Goal: Task Accomplishment & Management: Manage account settings

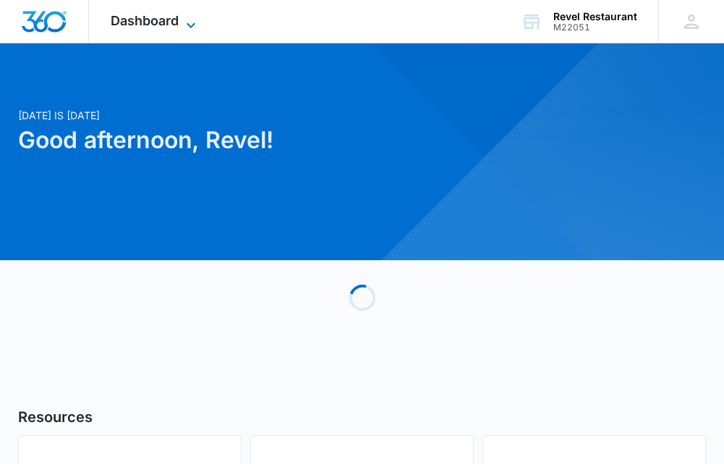
click at [142, 27] on span "Dashboard" at bounding box center [145, 20] width 68 height 15
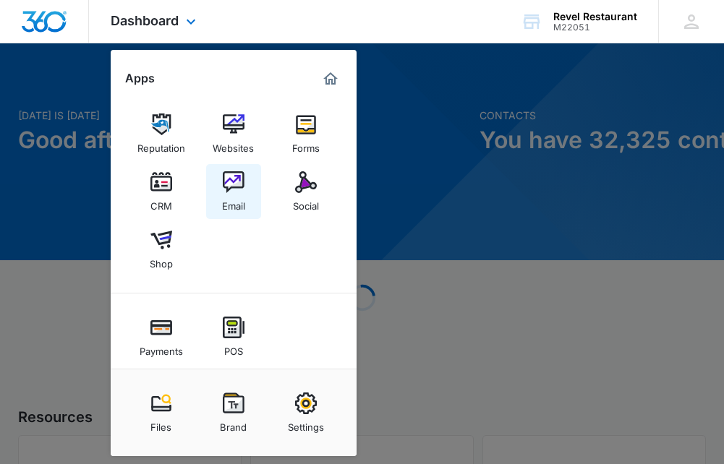
click at [239, 182] on img at bounding box center [234, 182] width 22 height 22
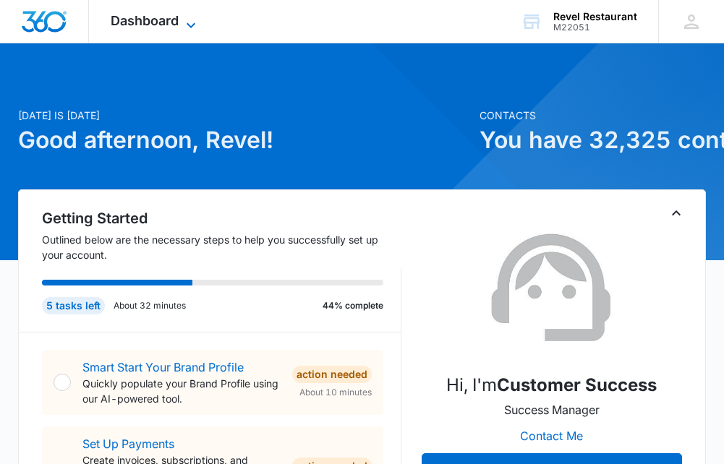
click at [166, 20] on span "Dashboard" at bounding box center [145, 20] width 68 height 15
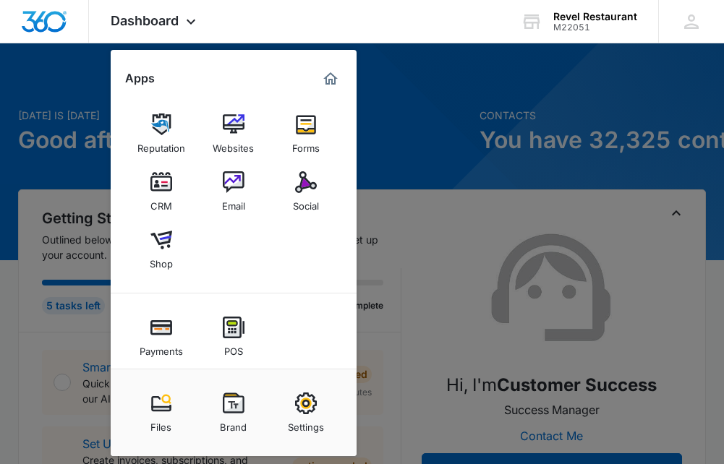
click at [231, 183] on img at bounding box center [234, 182] width 22 height 22
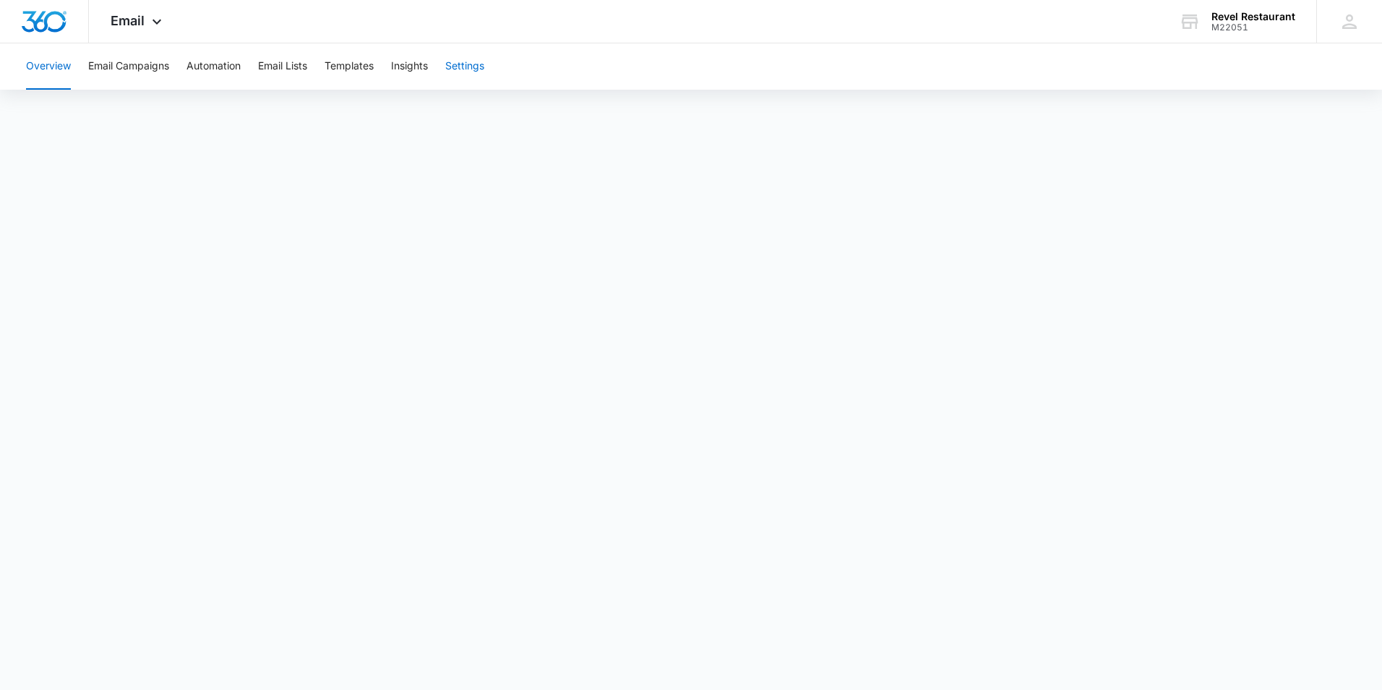
click at [484, 65] on button "Settings" at bounding box center [464, 66] width 39 height 46
click at [124, 14] on span "Email" at bounding box center [128, 20] width 34 height 15
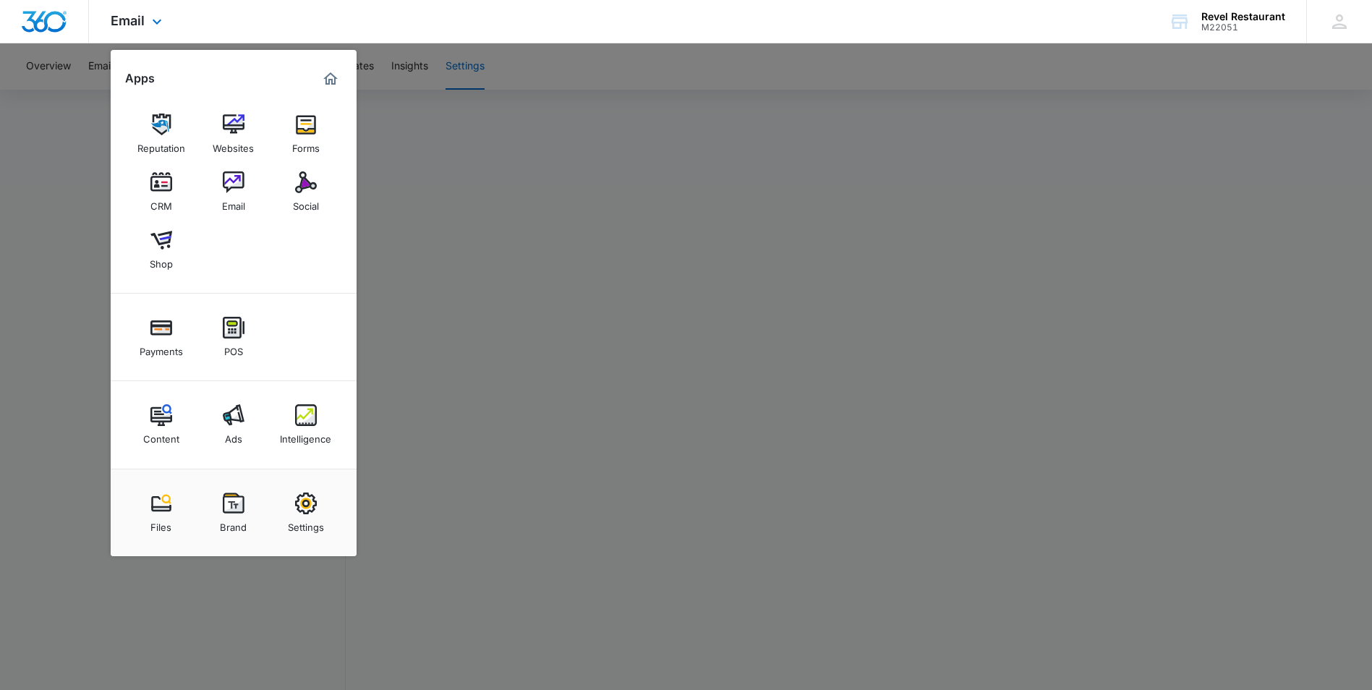
click at [135, 79] on h2 "Apps" at bounding box center [140, 79] width 30 height 14
drag, startPoint x: 51, startPoint y: 30, endPoint x: 58, endPoint y: 27, distance: 7.8
click at [51, 30] on img "Dashboard" at bounding box center [44, 22] width 46 height 22
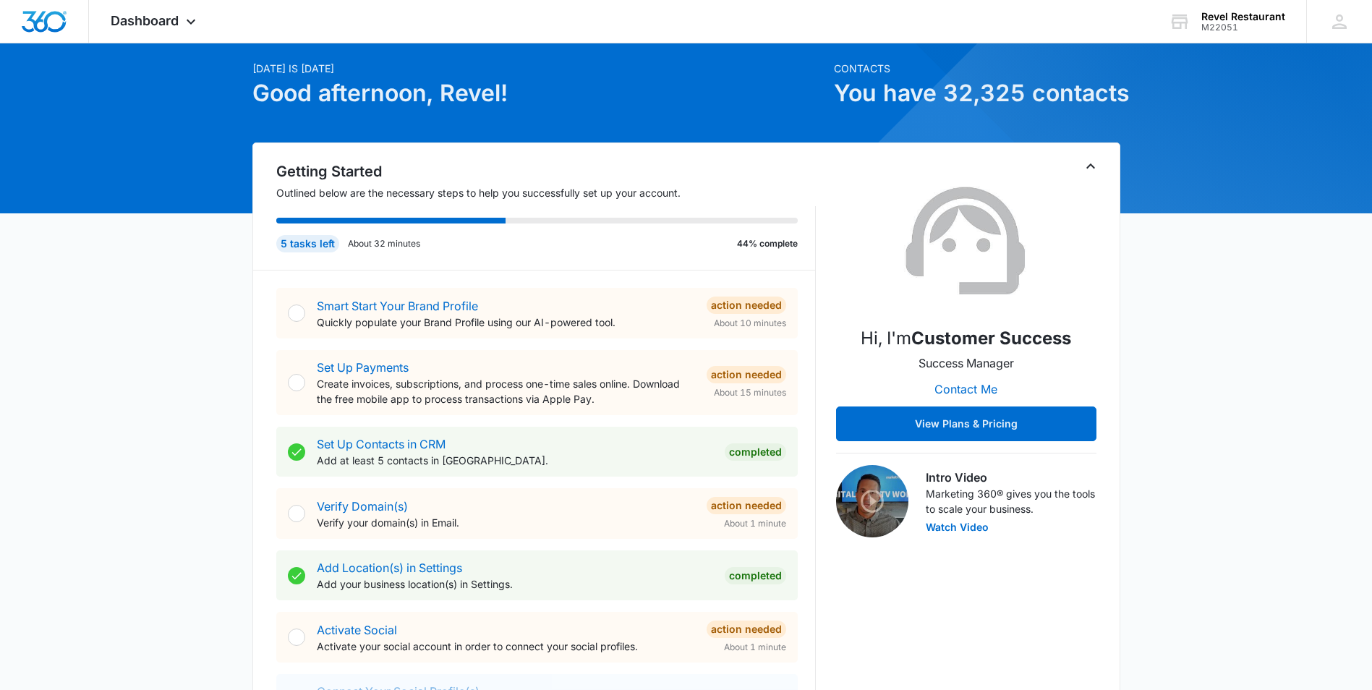
scroll to position [72, 0]
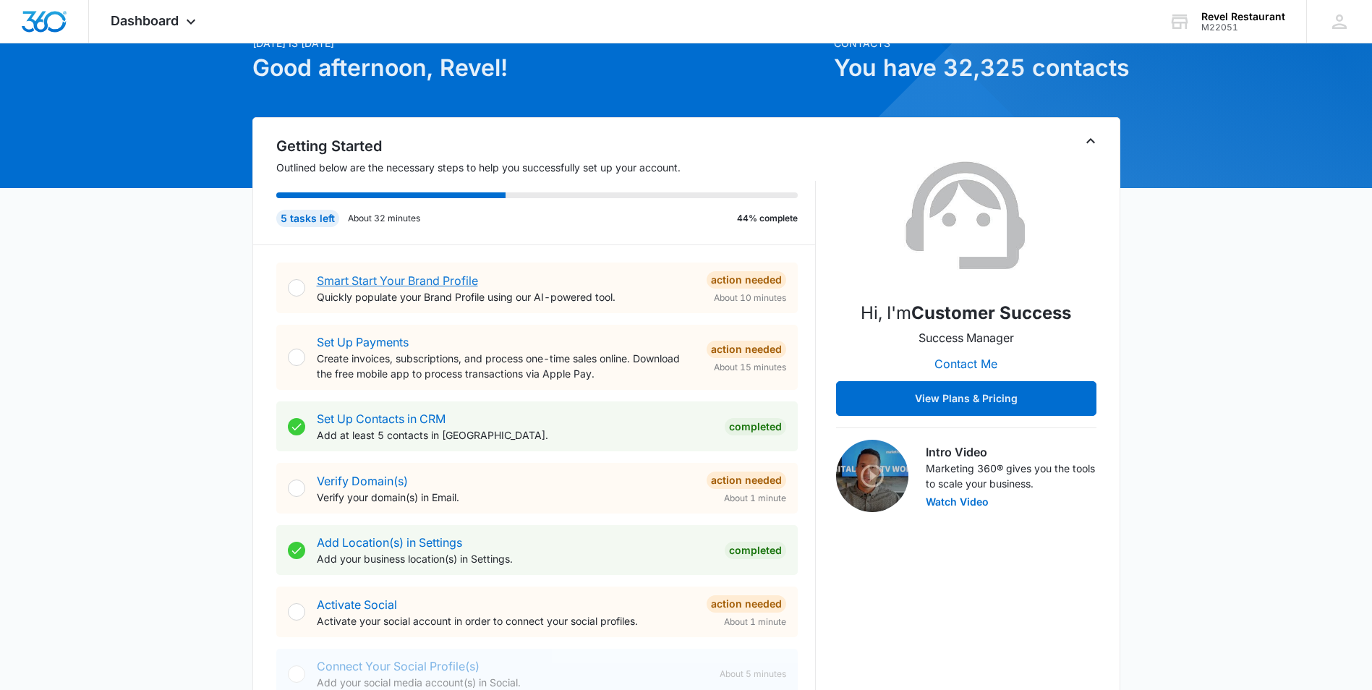
click at [434, 285] on link "Smart Start Your Brand Profile" at bounding box center [397, 280] width 161 height 14
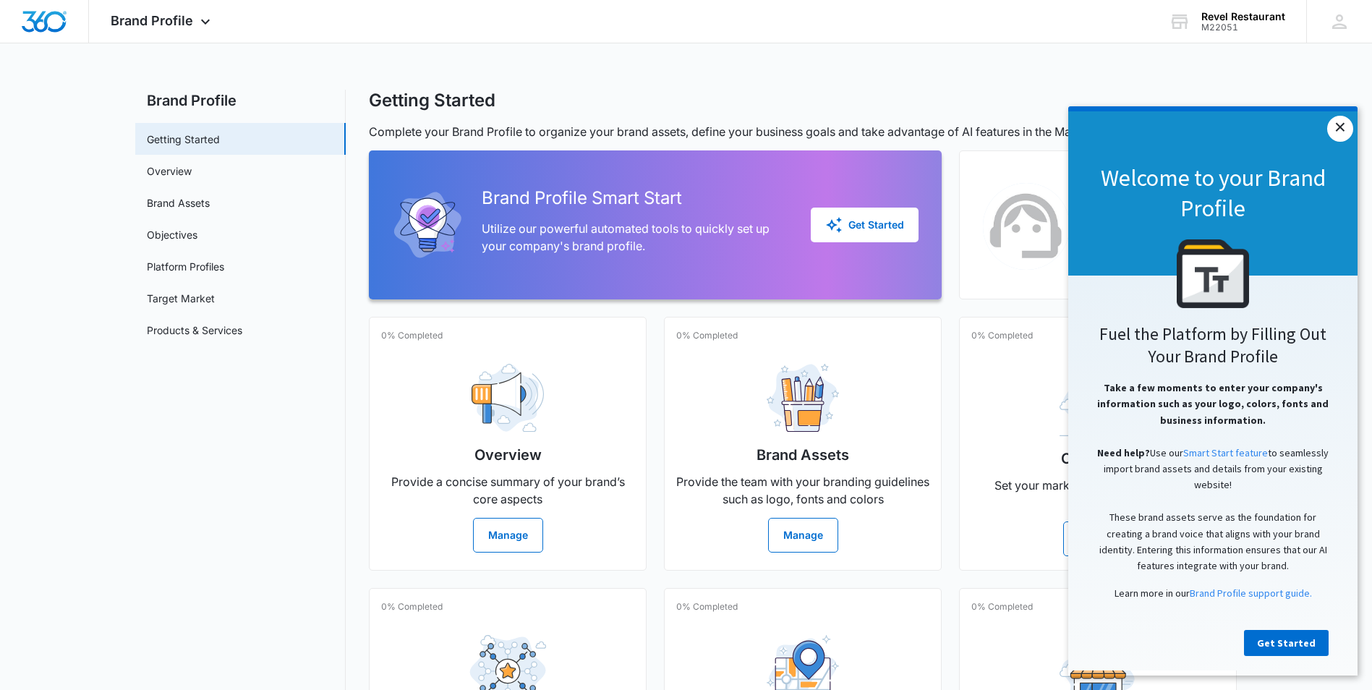
click at [734, 137] on link "×" at bounding box center [1340, 129] width 26 height 26
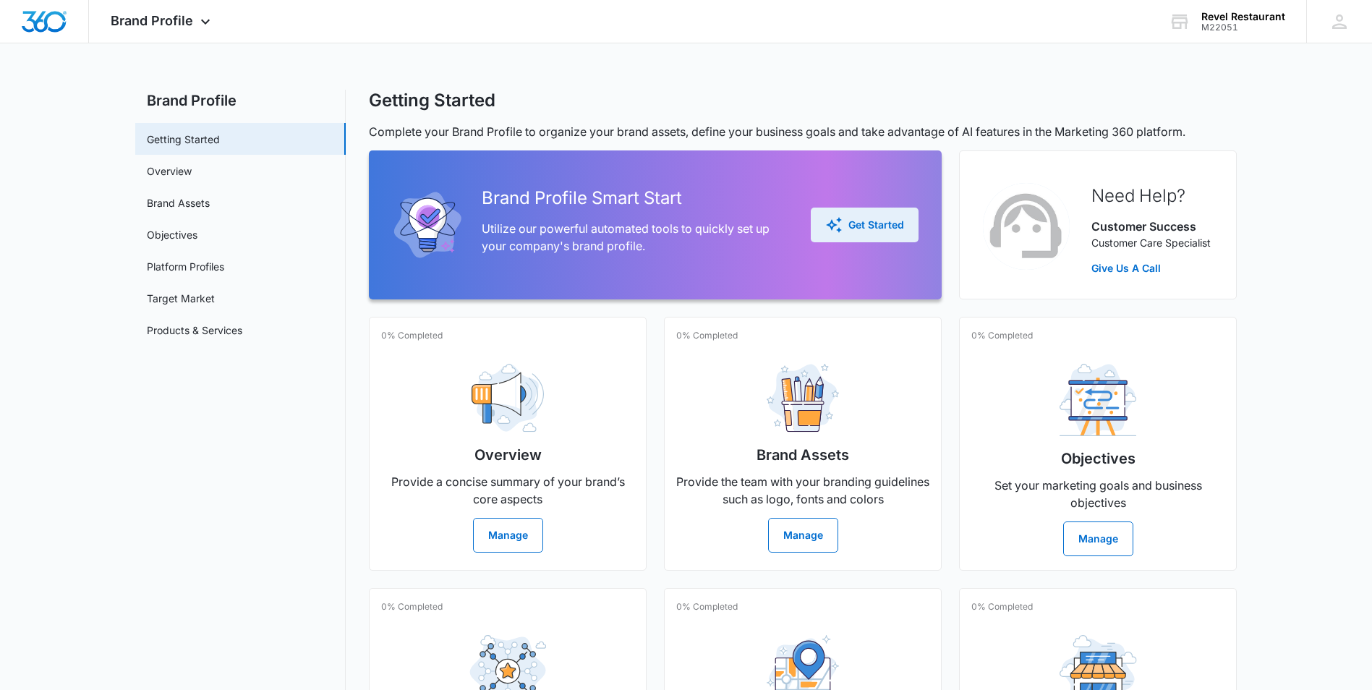
click at [734, 223] on div "Get Started" at bounding box center [864, 224] width 79 height 17
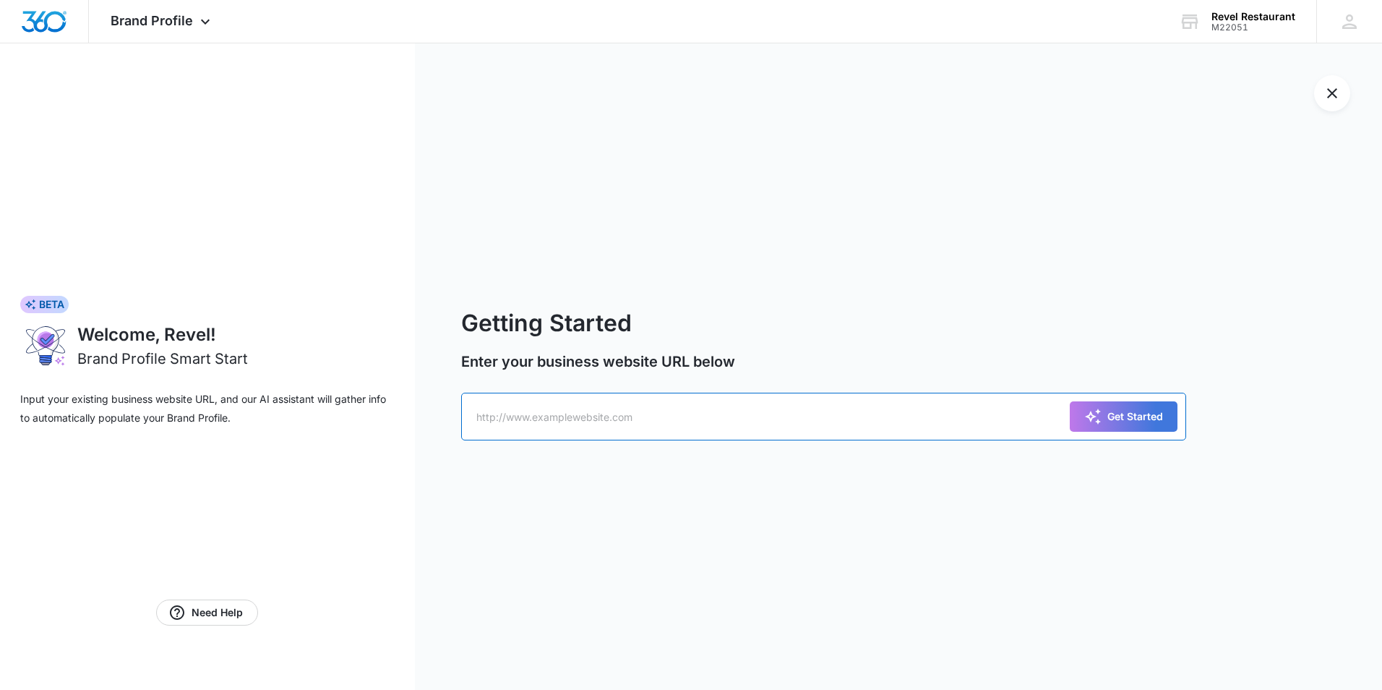
click at [557, 412] on input "text" at bounding box center [824, 417] width 726 height 48
click at [670, 405] on input "text" at bounding box center [824, 417] width 726 height 48
paste input "[URL][DOMAIN_NAME]"
type input "[URL][DOMAIN_NAME]"
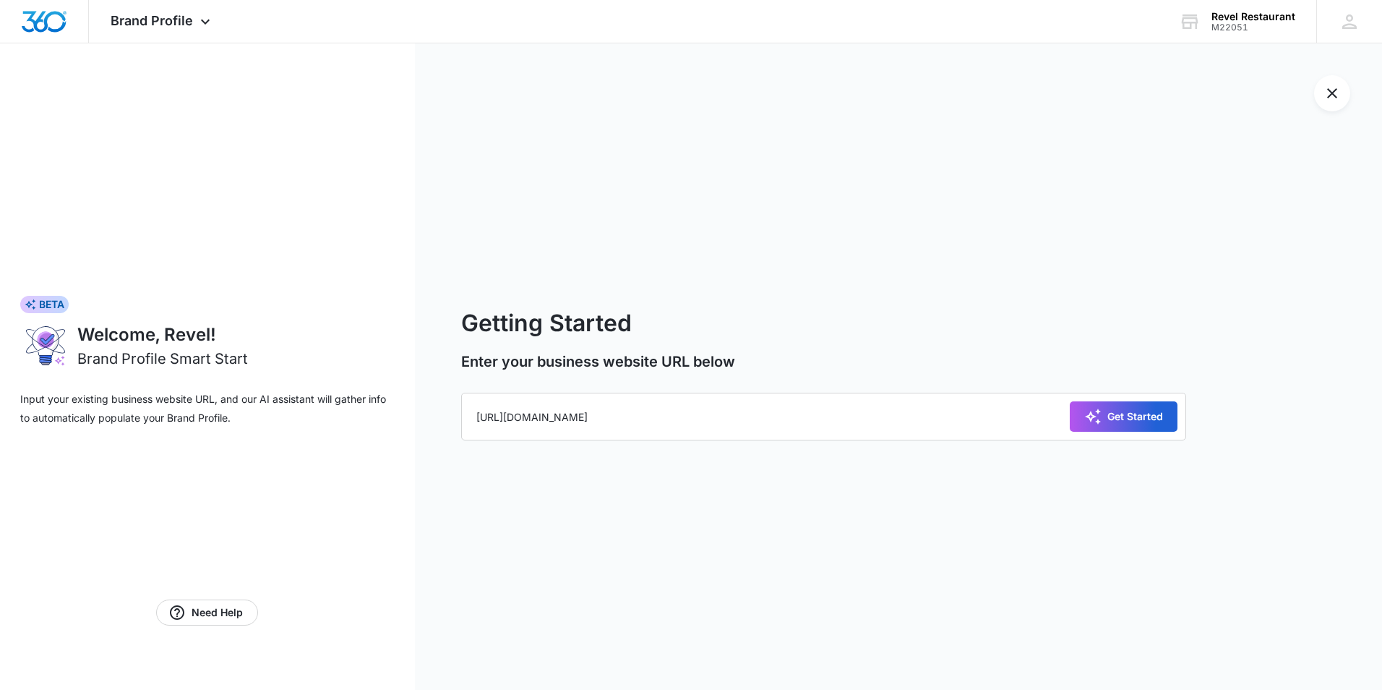
click at [734, 422] on div "Get Started" at bounding box center [1124, 416] width 79 height 17
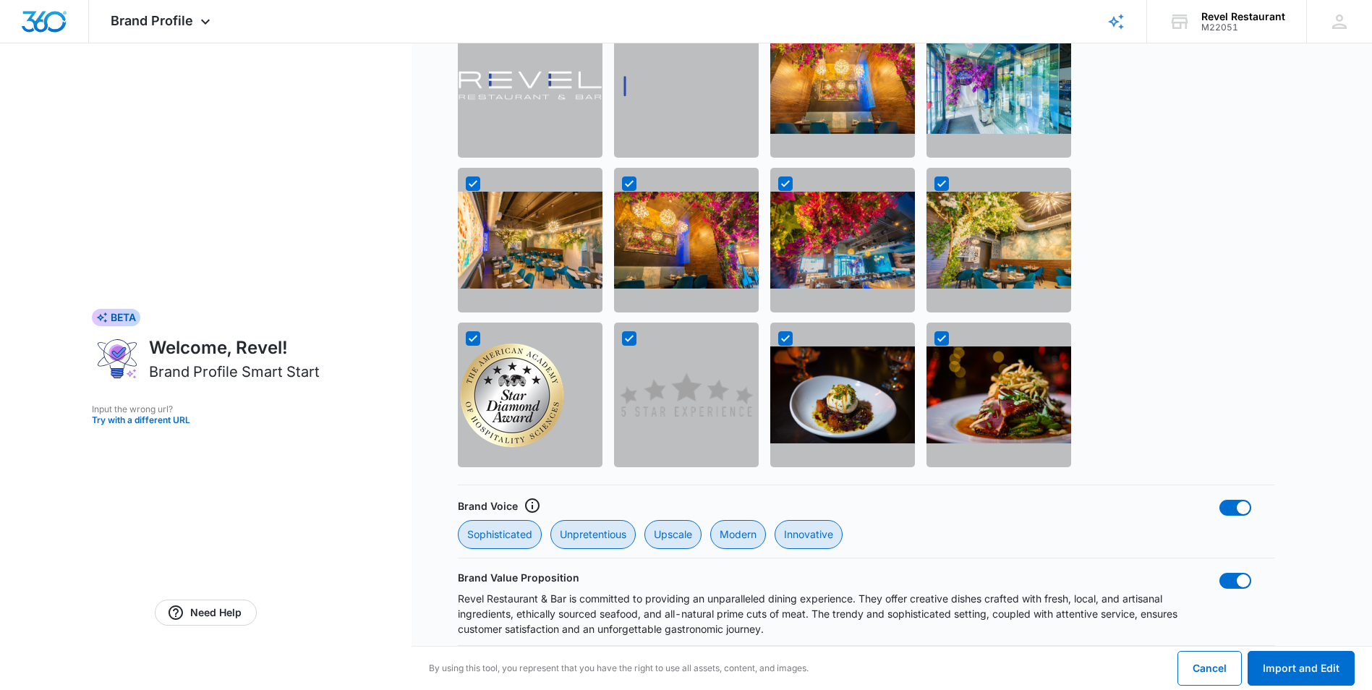
scroll to position [1187, 0]
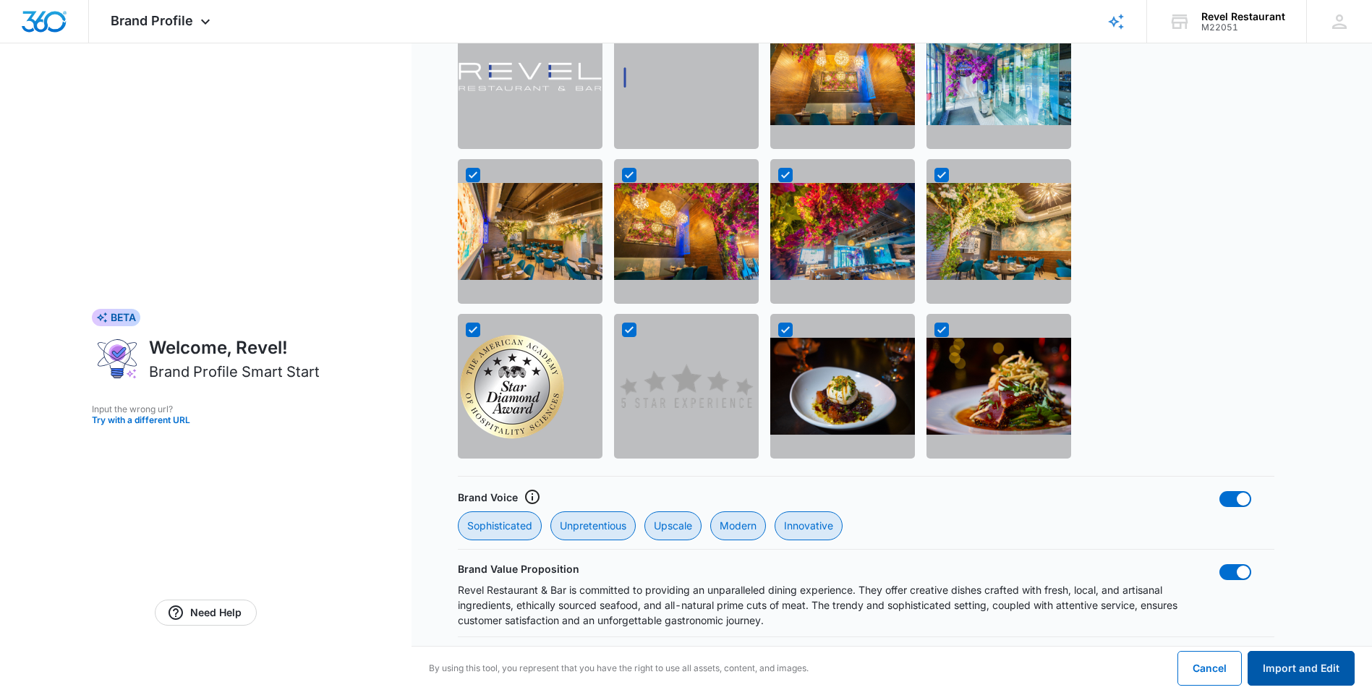
click at [734, 463] on button "Import and Edit" at bounding box center [1300, 668] width 107 height 35
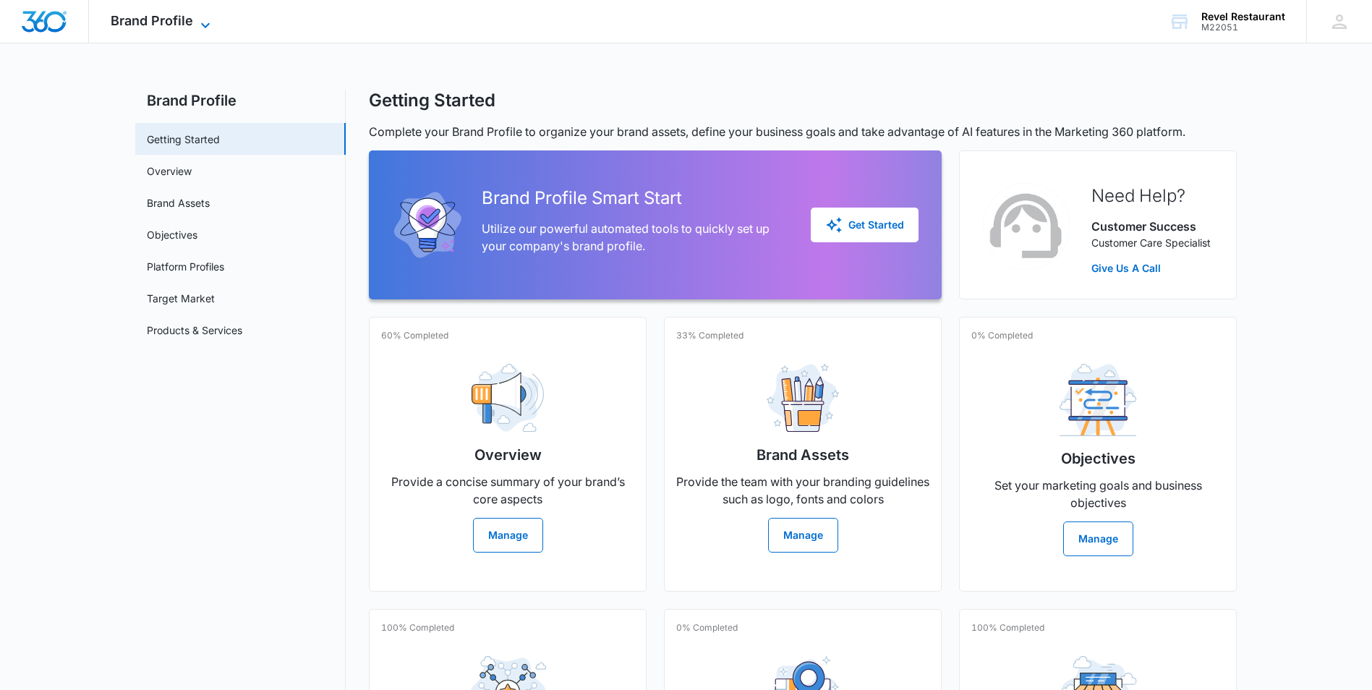
click at [164, 13] on span "Brand Profile" at bounding box center [152, 20] width 82 height 15
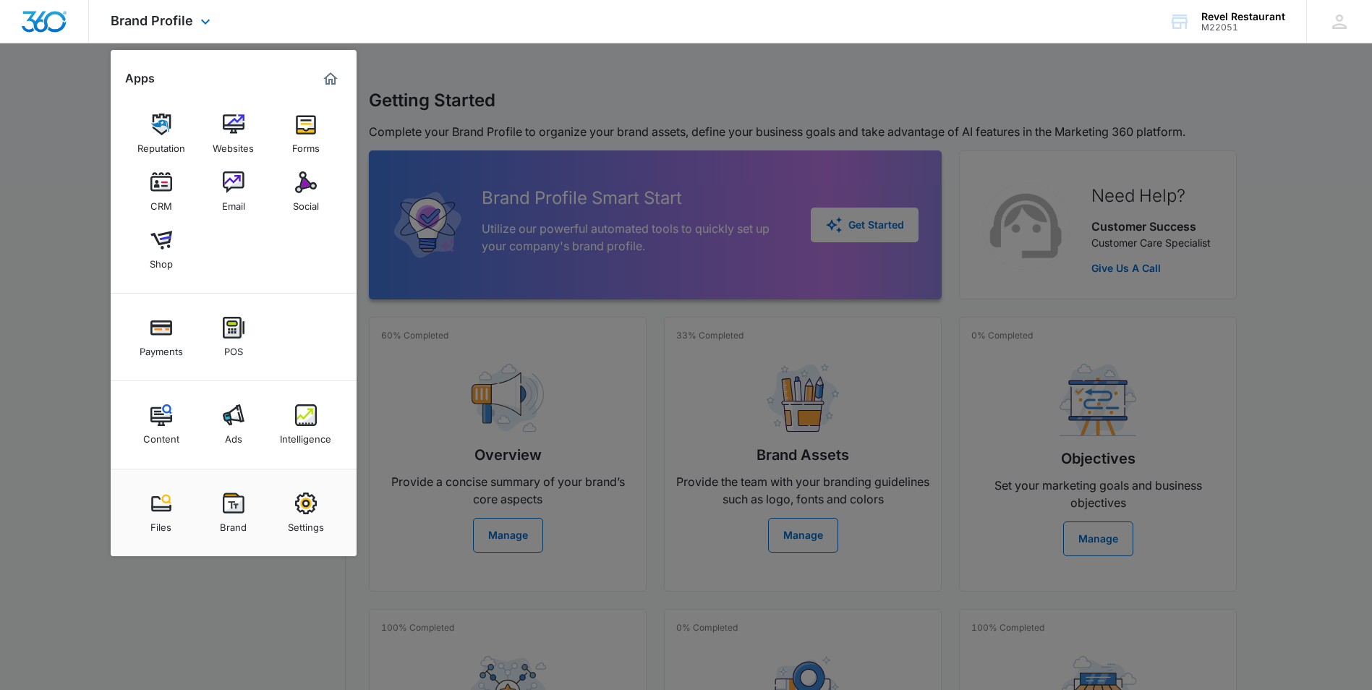
click at [42, 20] on img "Dashboard" at bounding box center [44, 22] width 46 height 22
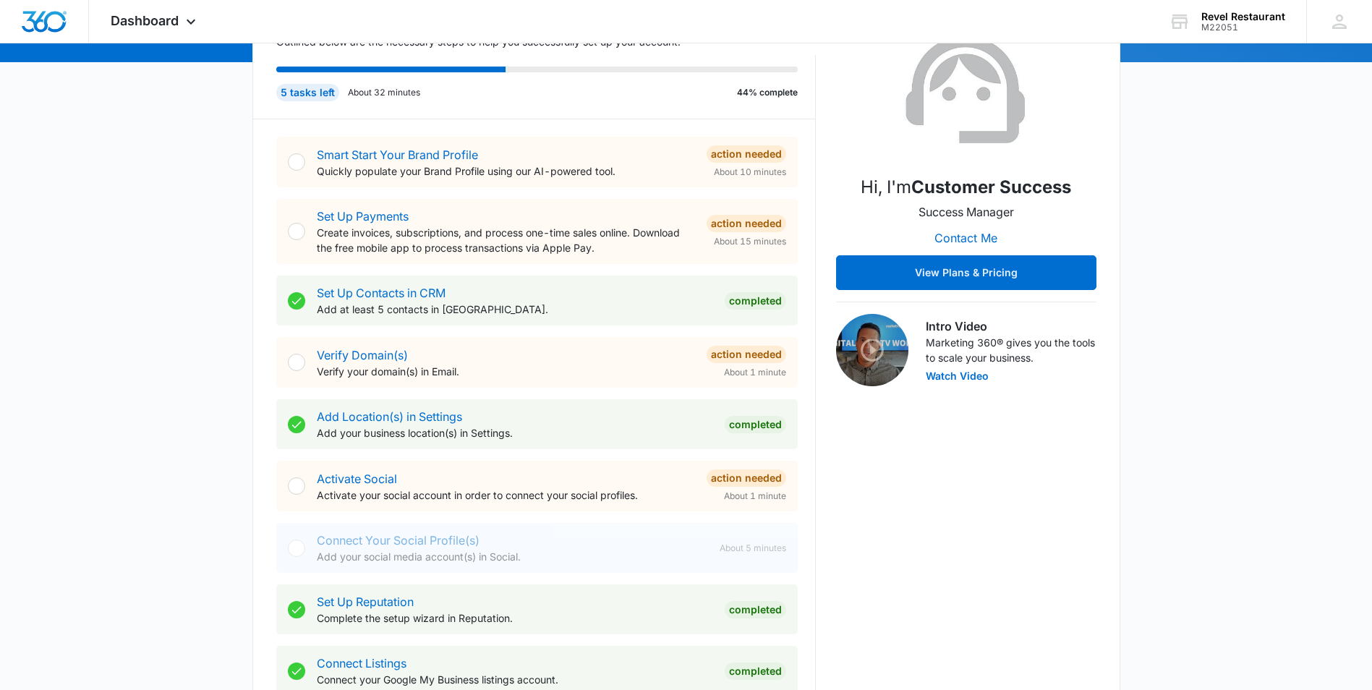
scroll to position [217, 0]
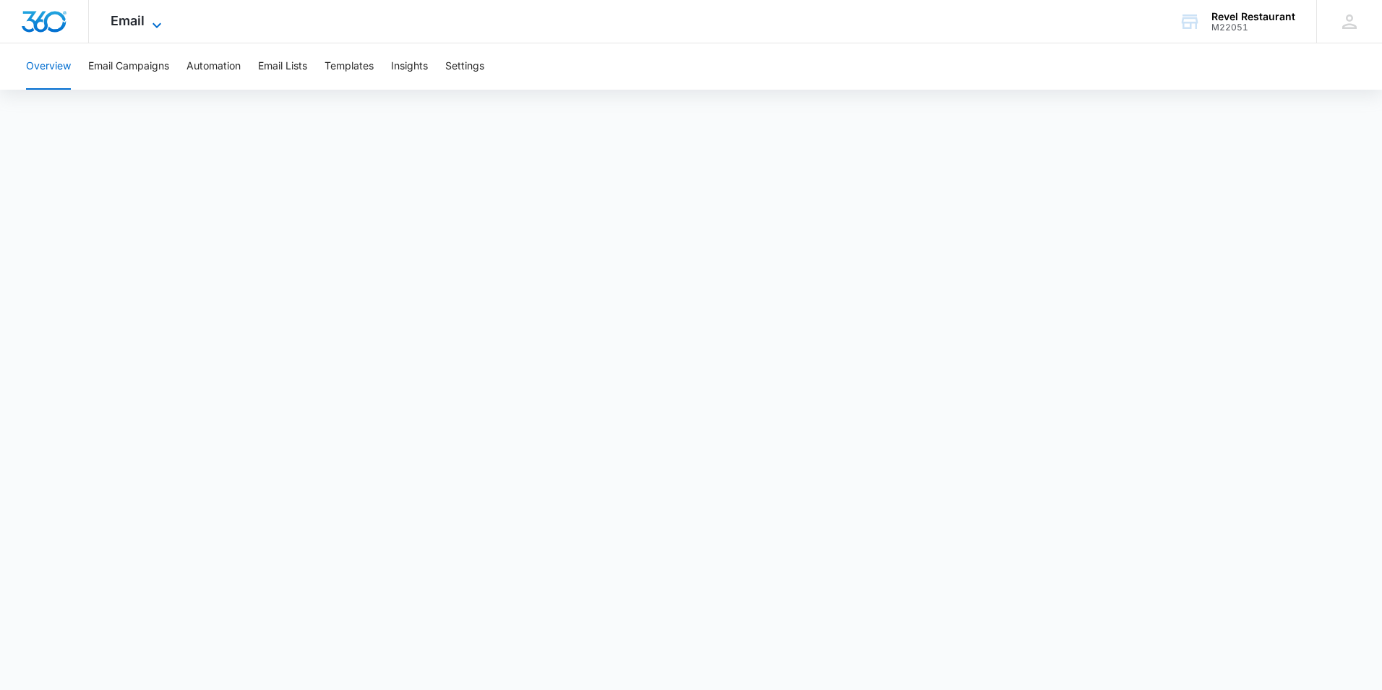
click at [137, 17] on span "Email" at bounding box center [128, 20] width 34 height 15
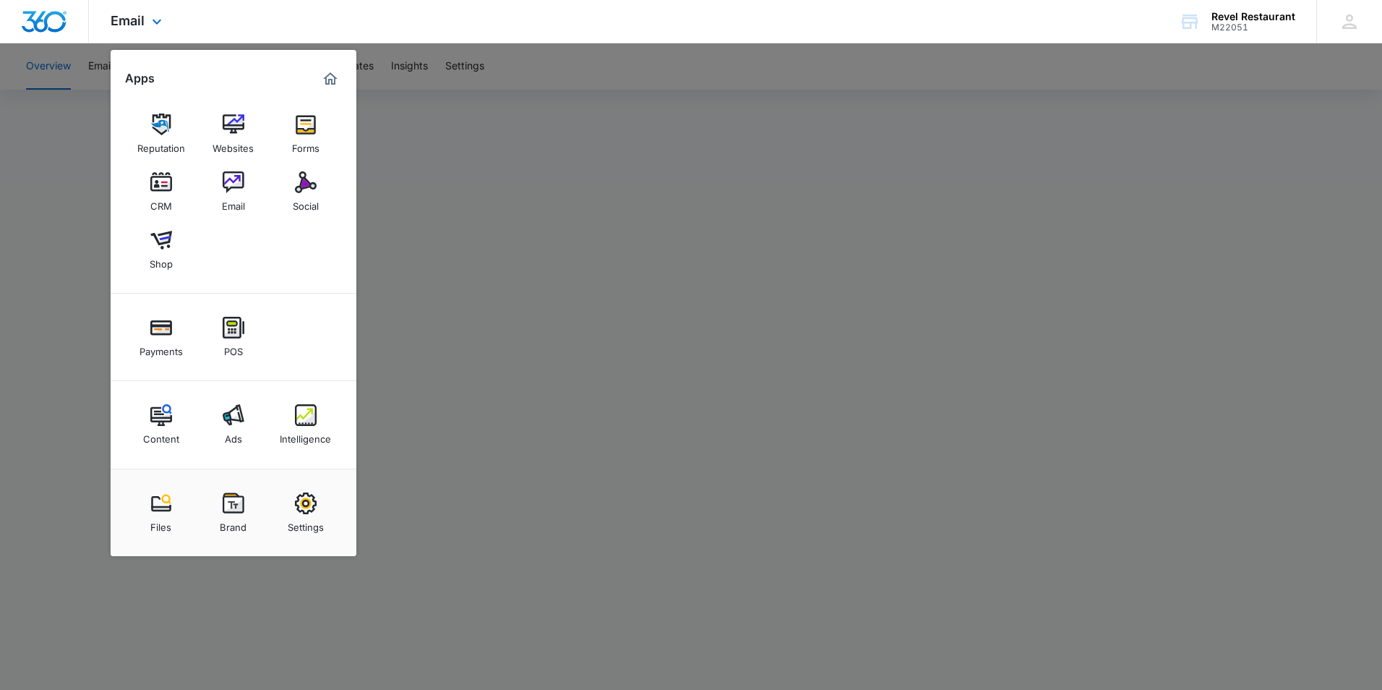
click at [43, 22] on img "Dashboard" at bounding box center [44, 22] width 46 height 22
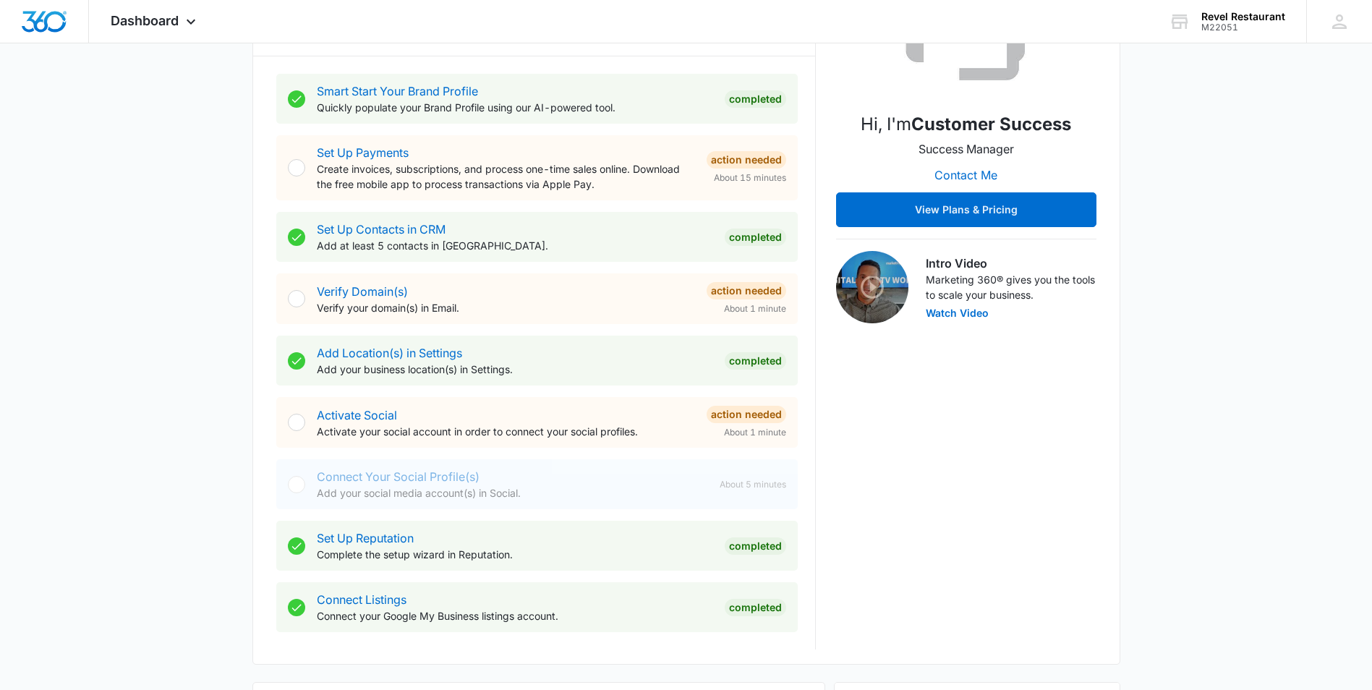
scroll to position [289, 0]
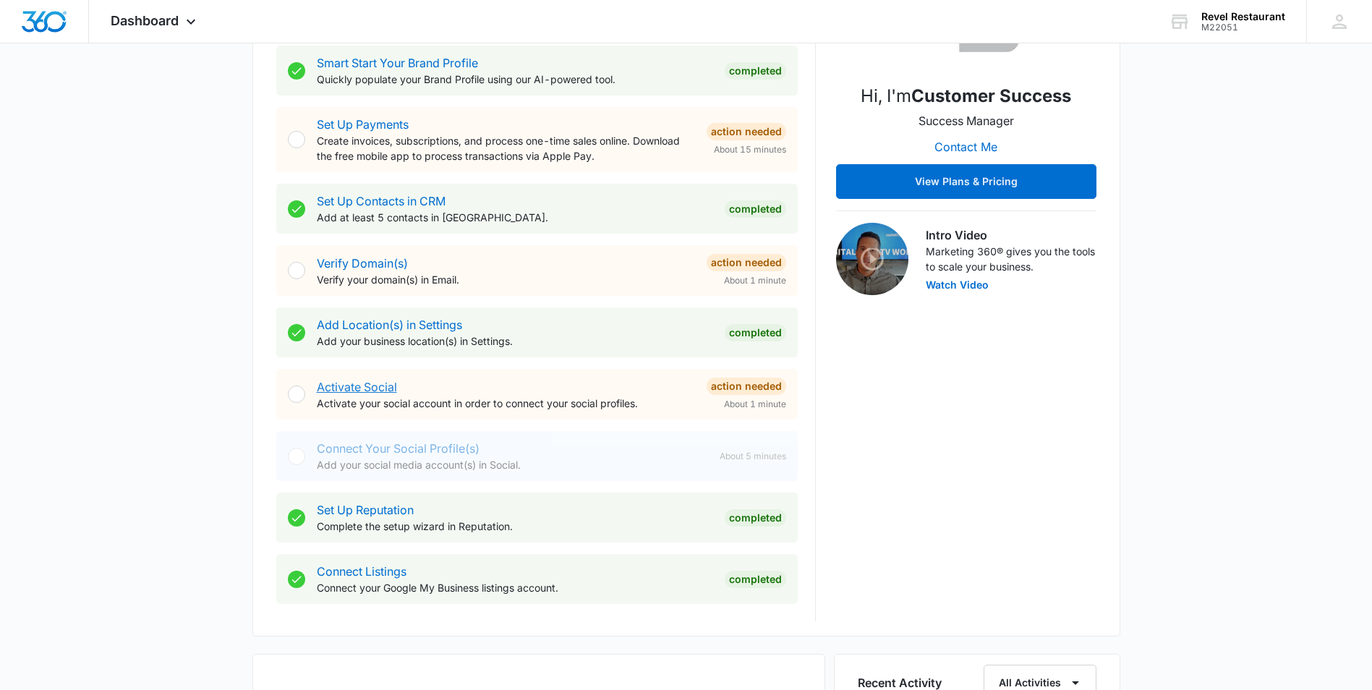
click at [364, 388] on link "Activate Social" at bounding box center [357, 387] width 80 height 14
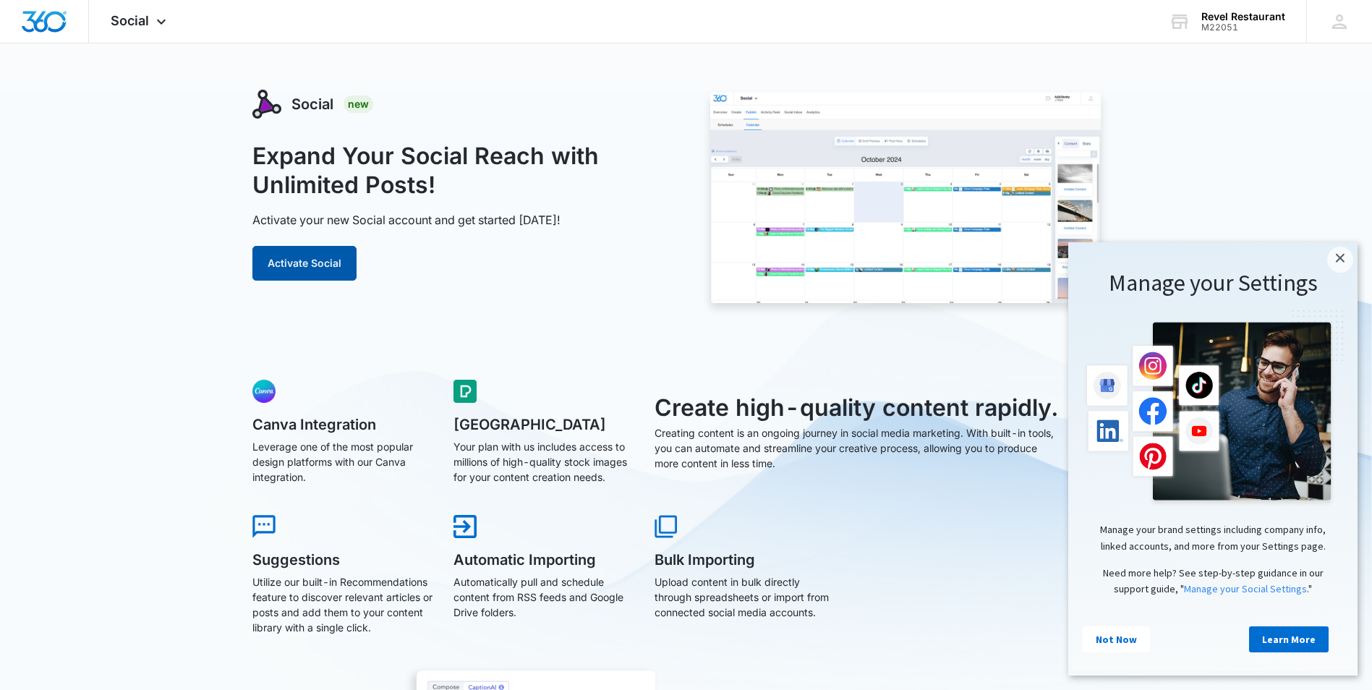
click at [299, 263] on button "Activate Social" at bounding box center [304, 263] width 104 height 35
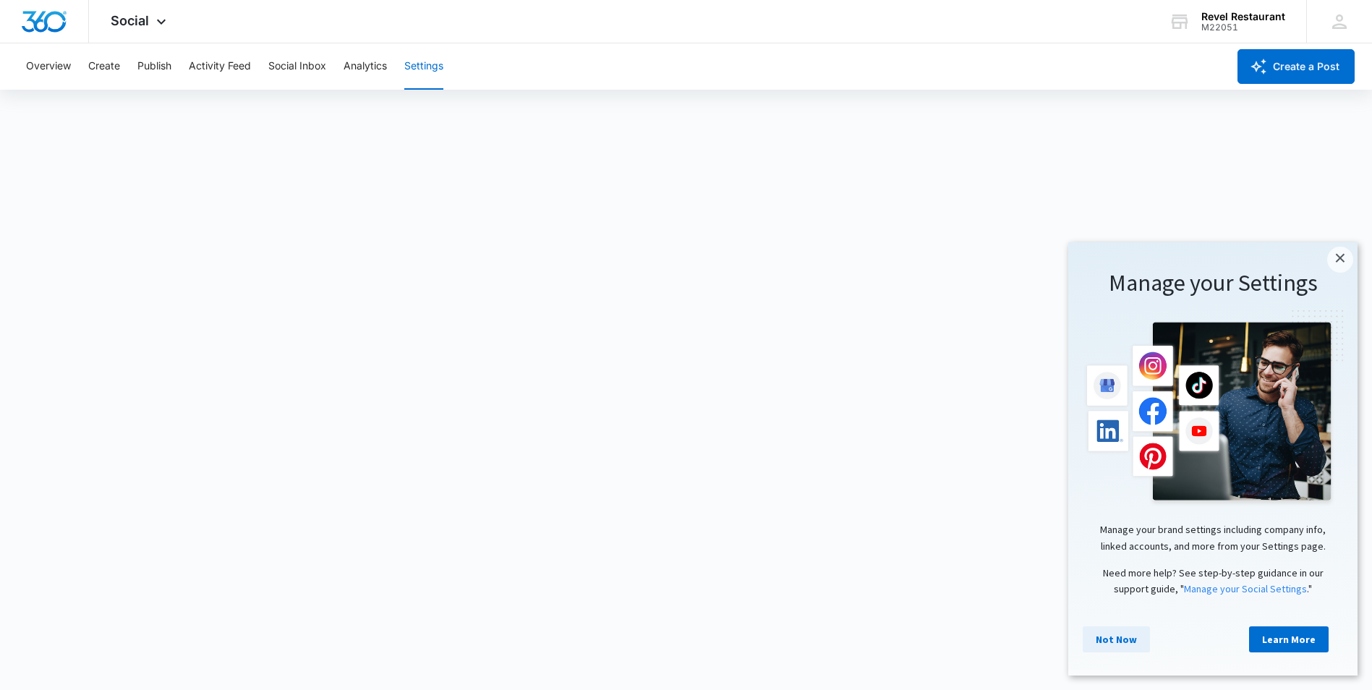
click at [1126, 647] on link "Not Now" at bounding box center [1115, 639] width 67 height 26
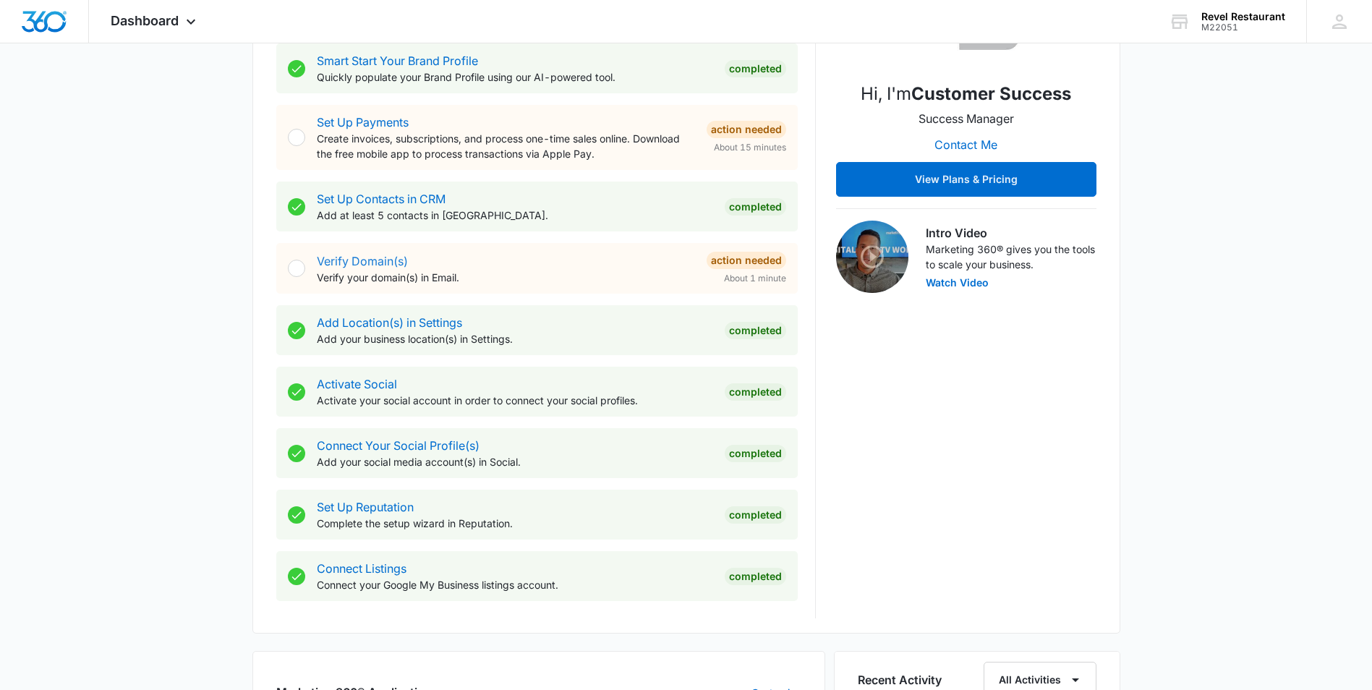
scroll to position [289, 0]
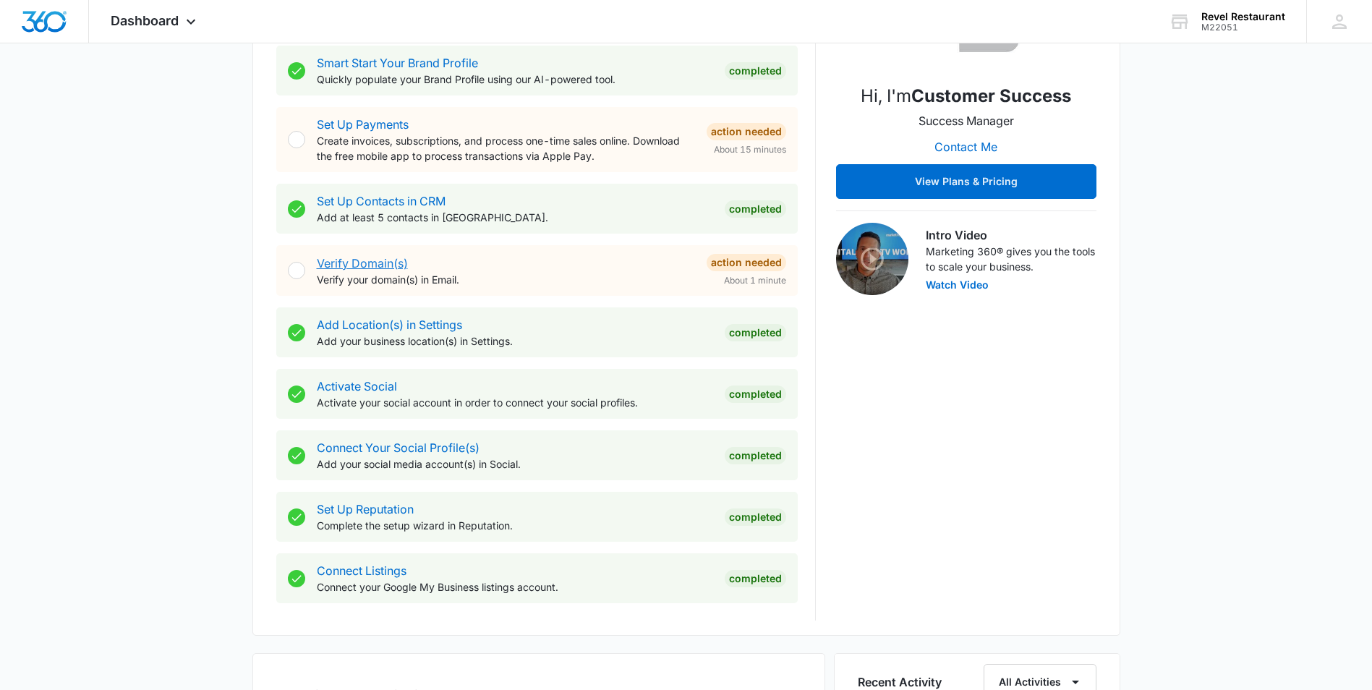
click at [382, 259] on link "Verify Domain(s)" at bounding box center [362, 263] width 91 height 14
